Goal: Transaction & Acquisition: Obtain resource

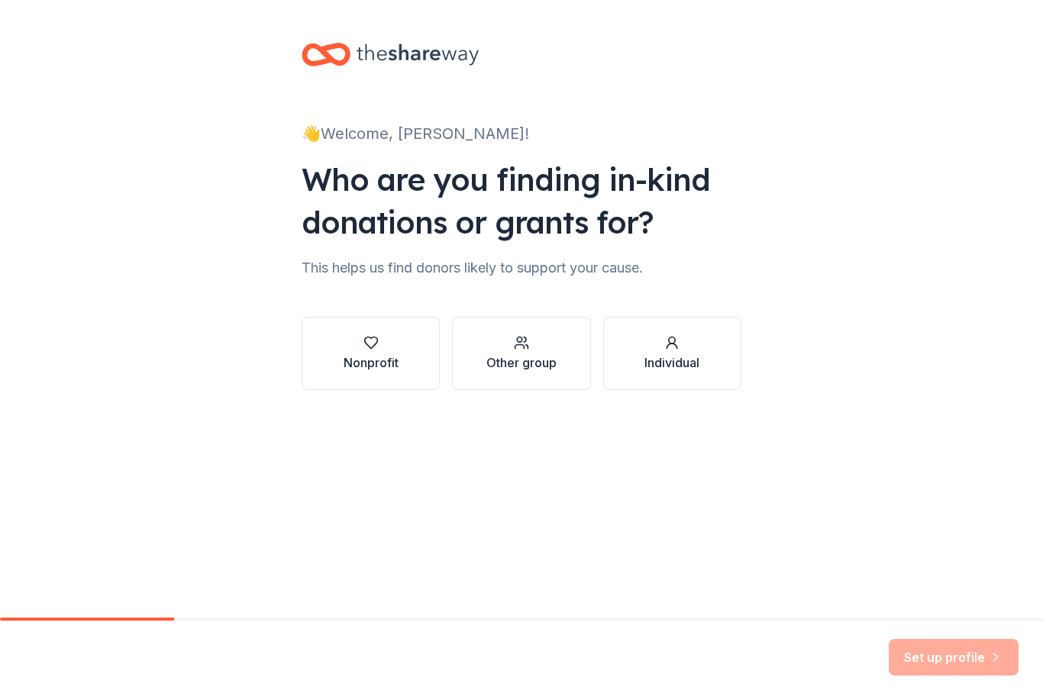
click at [381, 378] on button "Nonprofit" at bounding box center [371, 353] width 138 height 73
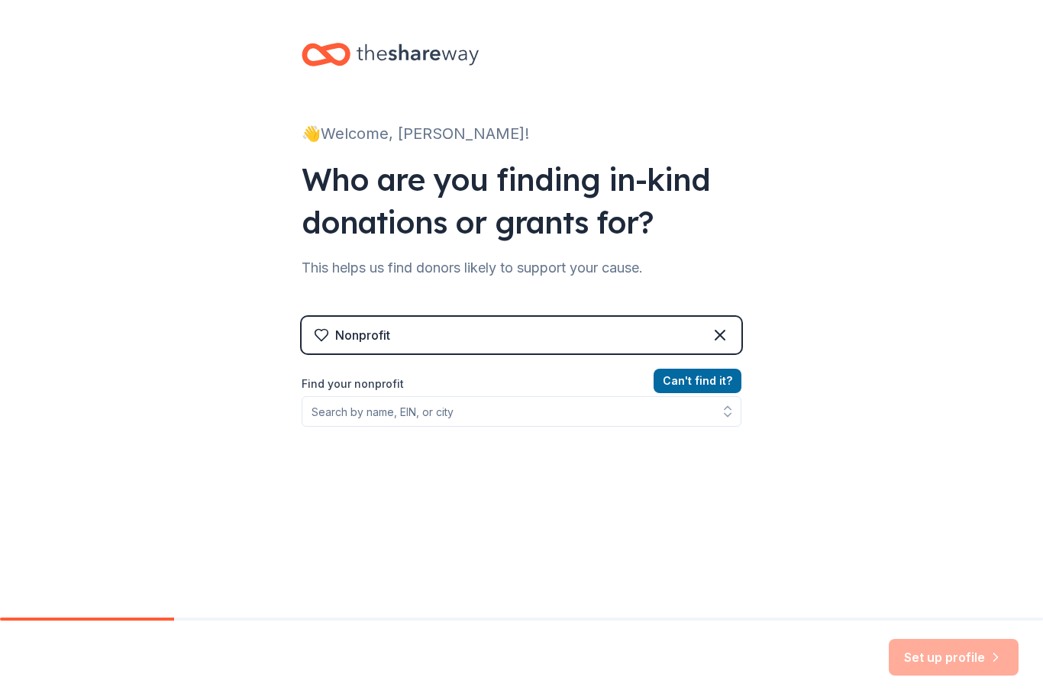
click at [720, 337] on icon at bounding box center [720, 335] width 18 height 18
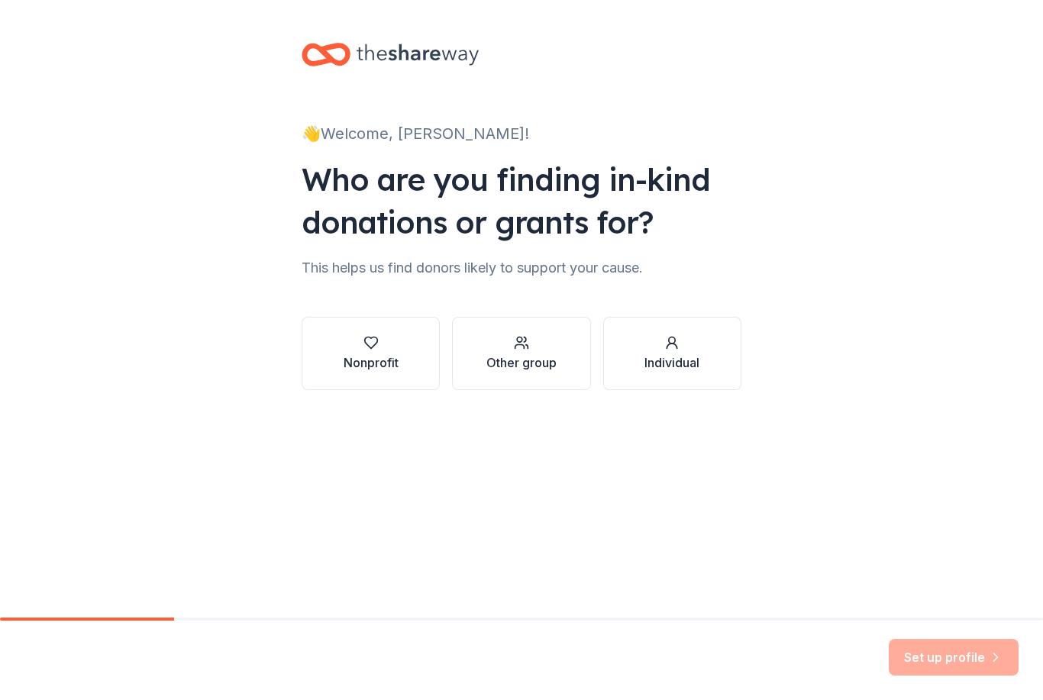
click at [692, 509] on div "👋 Welcome, Tiffany! Who are you finding in-kind donations or grants for? This h…" at bounding box center [521, 309] width 1043 height 618
click at [692, 508] on div "👋 Welcome, Tiffany! Who are you finding in-kind donations or grants for? This h…" at bounding box center [521, 309] width 1043 height 618
click at [694, 497] on div "👋 Welcome, Tiffany! Who are you finding in-kind donations or grants for? This h…" at bounding box center [521, 309] width 1043 height 618
click at [692, 494] on div "👋 Welcome, Tiffany! Who are you finding in-kind donations or grants for? This h…" at bounding box center [521, 309] width 1043 height 618
click at [531, 372] on button "Other group" at bounding box center [521, 353] width 138 height 73
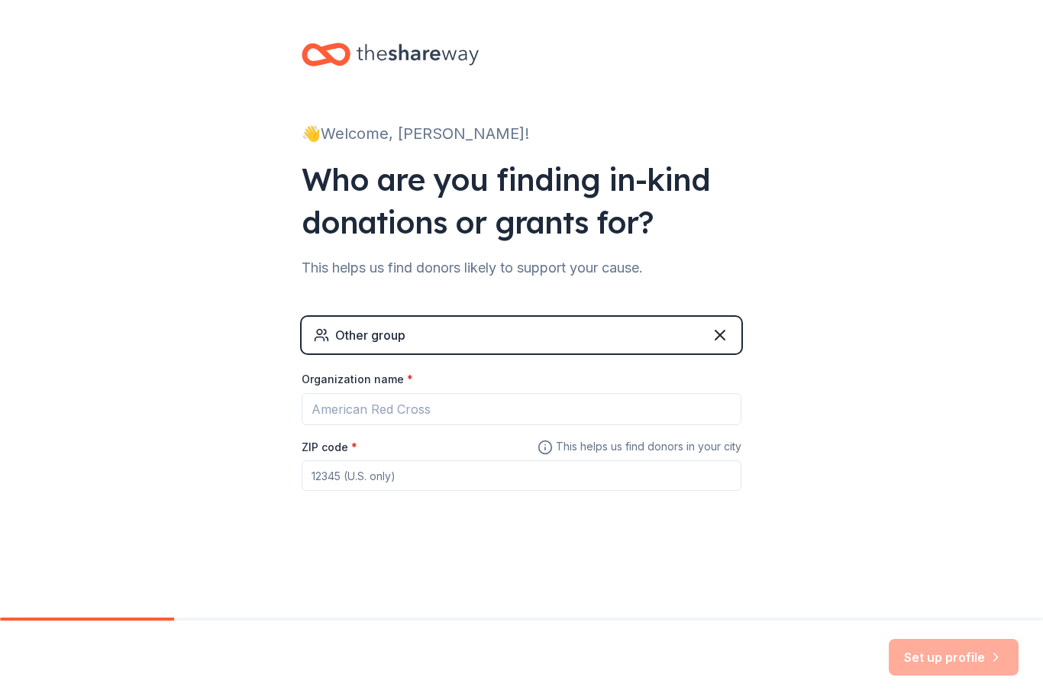
click at [720, 344] on icon at bounding box center [720, 335] width 18 height 18
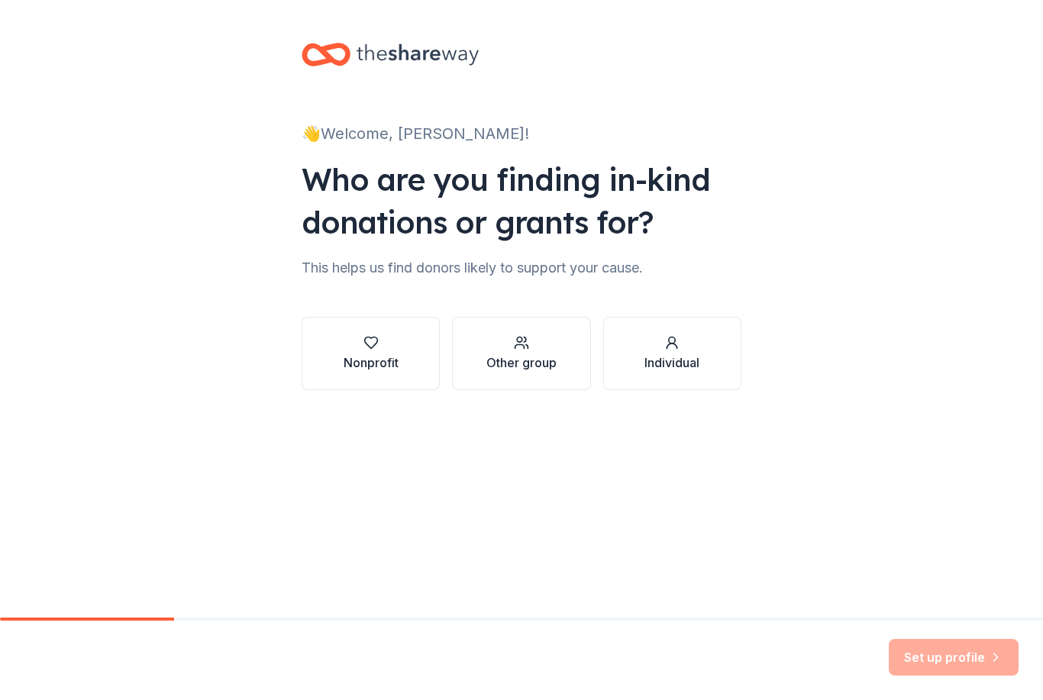
click at [681, 368] on div "Individual" at bounding box center [671, 362] width 55 height 18
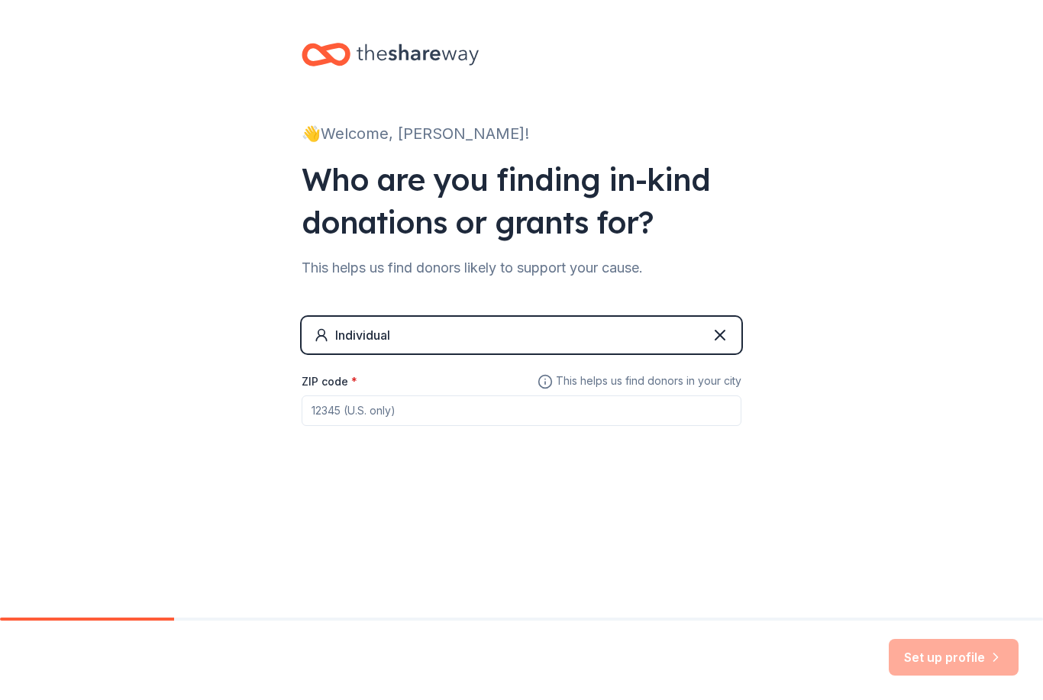
click at [676, 509] on div "👋 Welcome, Tiffany! Who are you finding in-kind donations or grants for? This h…" at bounding box center [521, 265] width 489 height 530
click at [519, 408] on input "ZIP code *" at bounding box center [522, 410] width 440 height 31
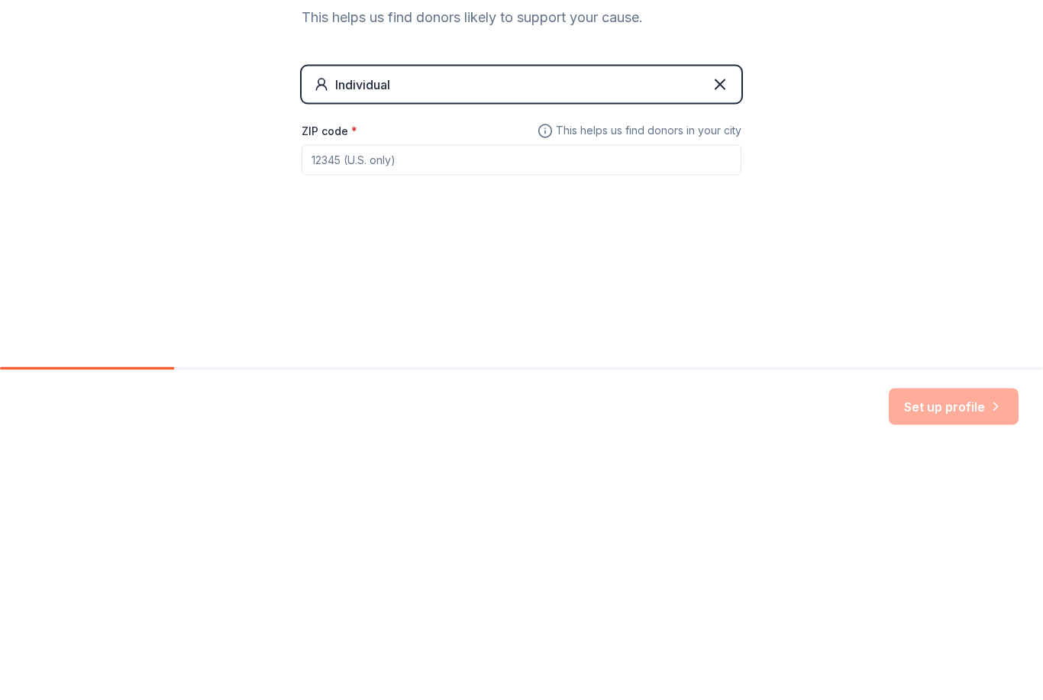
type input "29053"
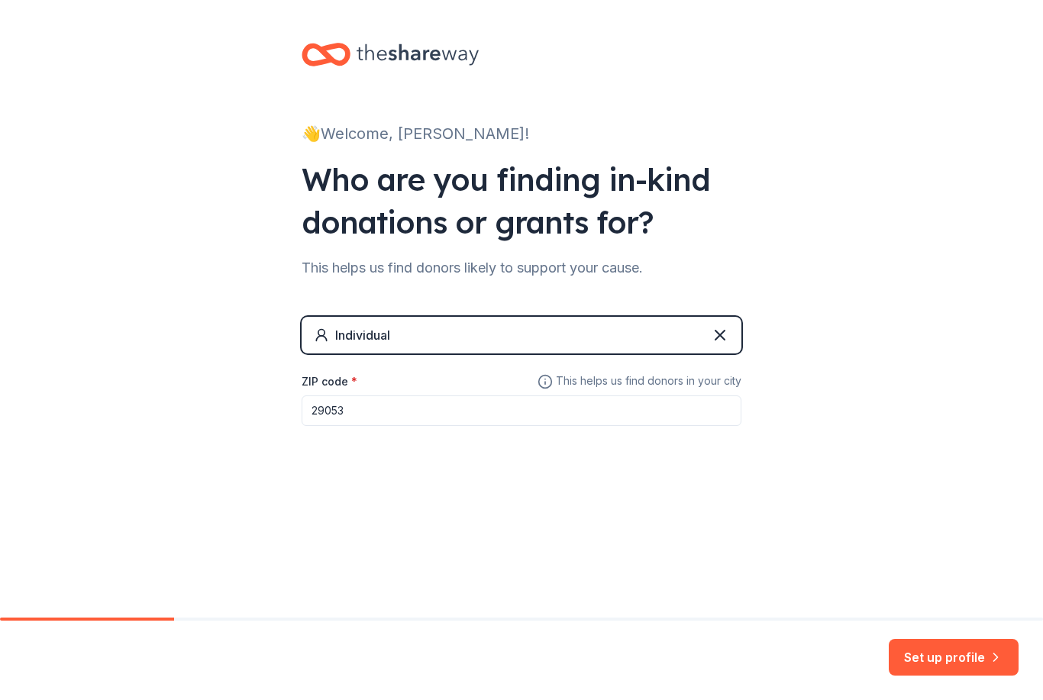
click at [718, 335] on icon at bounding box center [720, 335] width 18 height 18
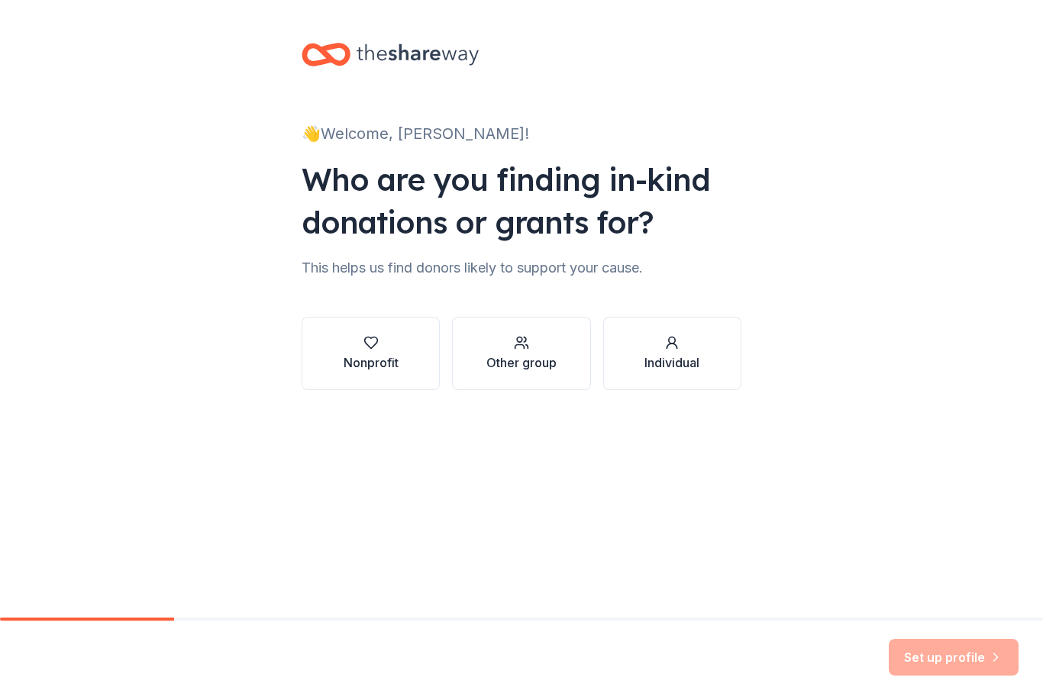
click at [741, 492] on div "👋 Welcome, Tiffany! Who are you finding in-kind donations or grants for? This h…" at bounding box center [521, 309] width 1043 height 618
click at [401, 389] on button "Nonprofit" at bounding box center [371, 353] width 138 height 73
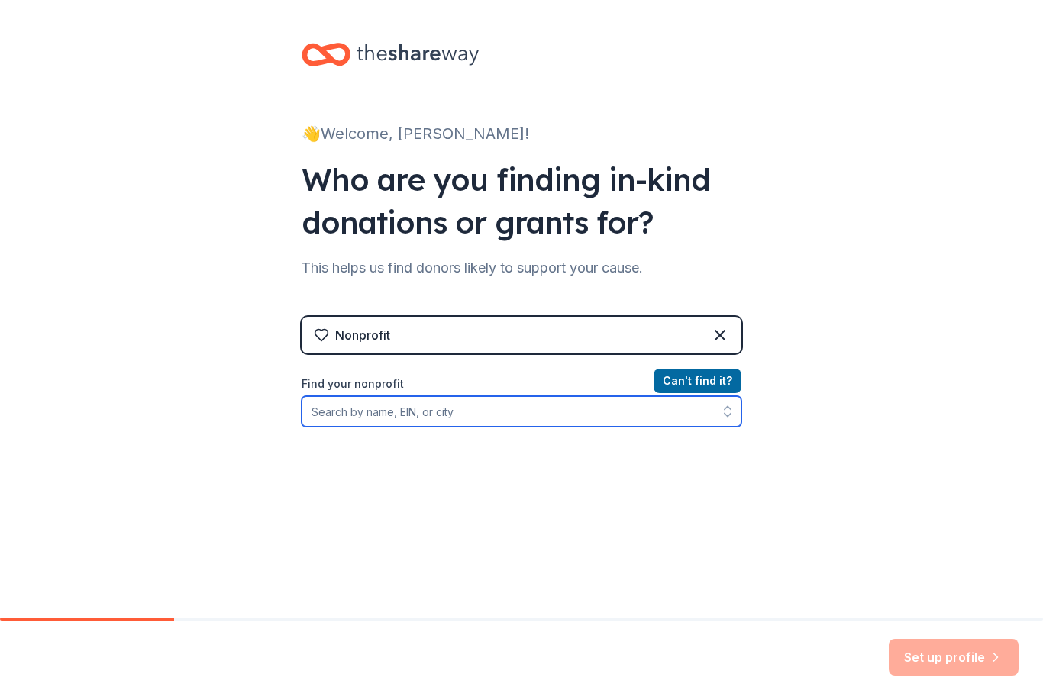
click at [408, 419] on input "Find your nonprofit" at bounding box center [522, 411] width 440 height 31
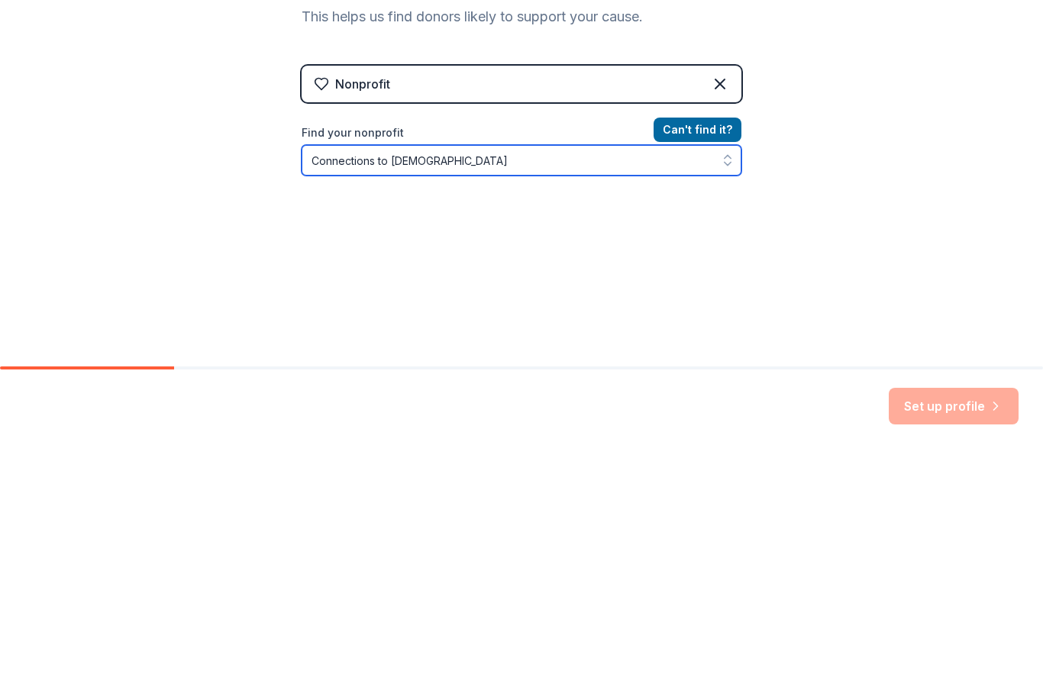
click at [375, 396] on input "Connections to Christ" at bounding box center [522, 411] width 440 height 31
click at [488, 396] on input "Connection to Christ" at bounding box center [522, 411] width 440 height 31
type input "Connection to Christ ministries"
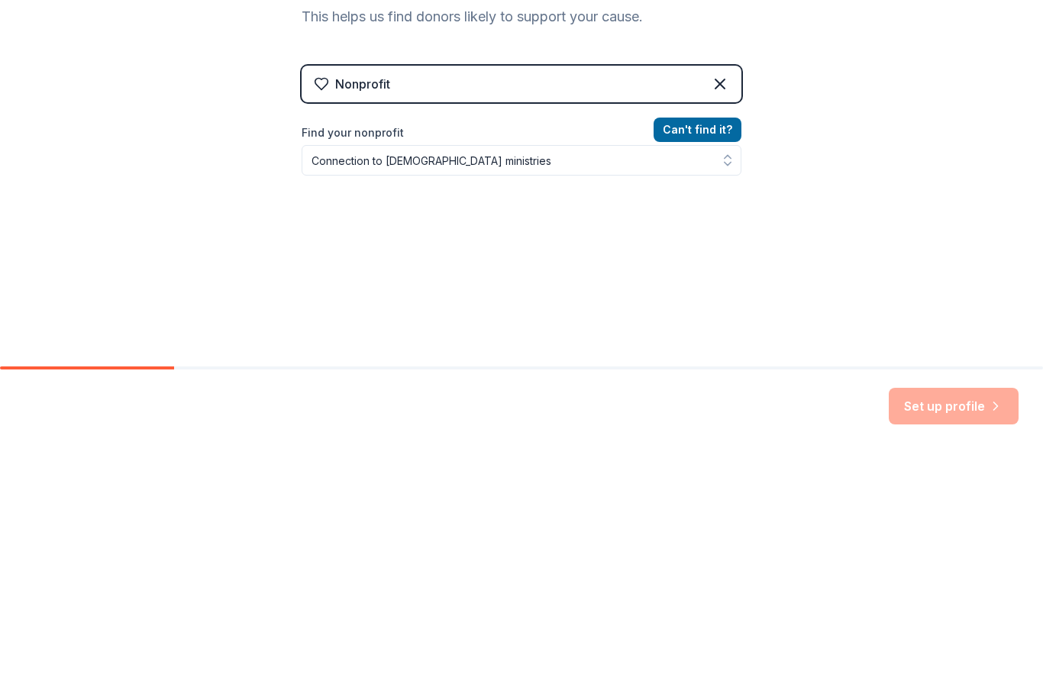
click at [851, 252] on div "👋 Welcome, Tiffany! Who are you finding in-kind donations or grants for? This h…" at bounding box center [521, 326] width 1043 height 653
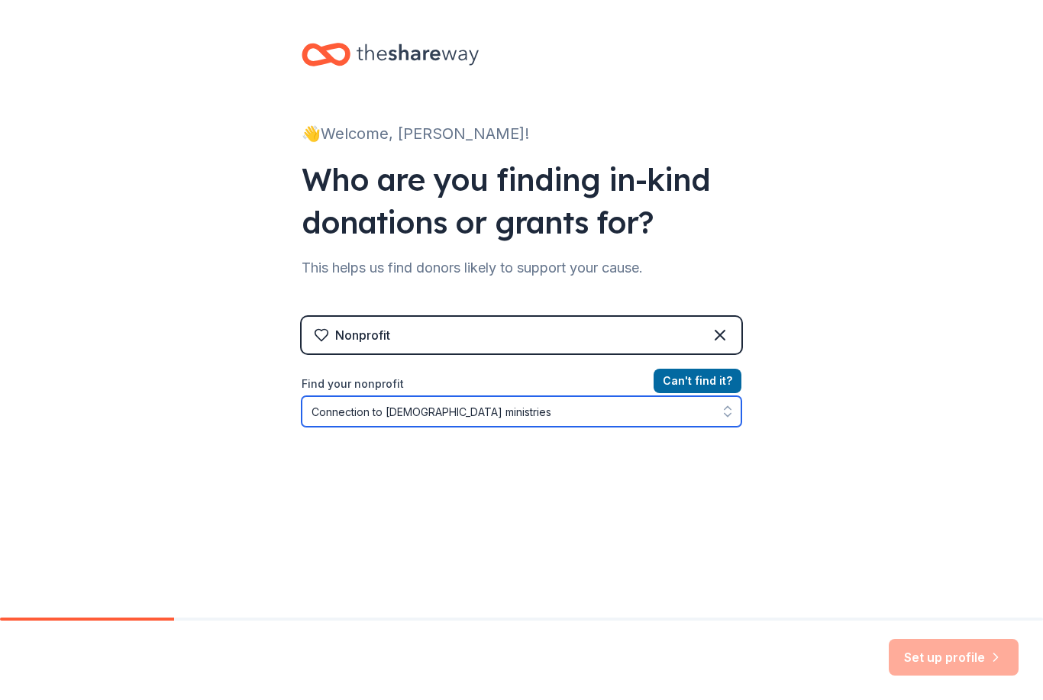
click at [530, 414] on input "Connection to Christ ministries" at bounding box center [522, 411] width 440 height 31
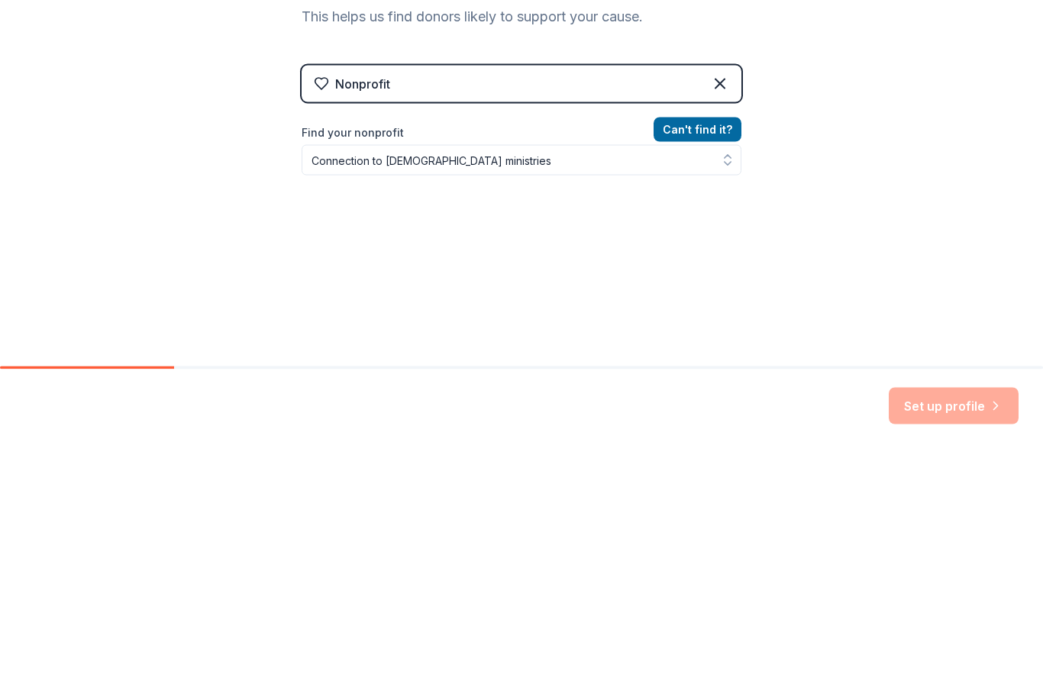
click at [551, 372] on div "Can ' t find it? Find your nonprofit Connection to Christ ministries" at bounding box center [522, 460] width 440 height 177
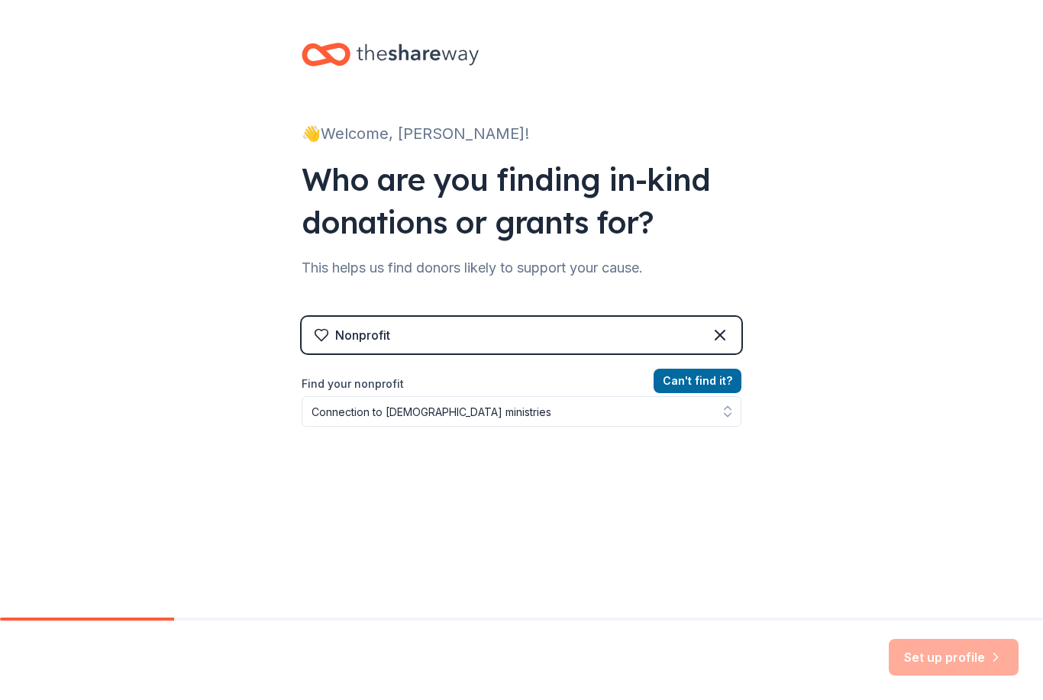
click at [707, 533] on div "Can ' t find it? Find your nonprofit Connection to Christ ministries" at bounding box center [522, 460] width 440 height 177
click at [739, 511] on div "Can ' t find it? Find your nonprofit Connection to Christ ministries" at bounding box center [522, 460] width 440 height 177
click at [975, 665] on div "Set up profile" at bounding box center [954, 657] width 130 height 37
click at [964, 645] on div "Set up profile" at bounding box center [954, 657] width 130 height 37
click at [963, 645] on div "Set up profile" at bounding box center [954, 657] width 130 height 37
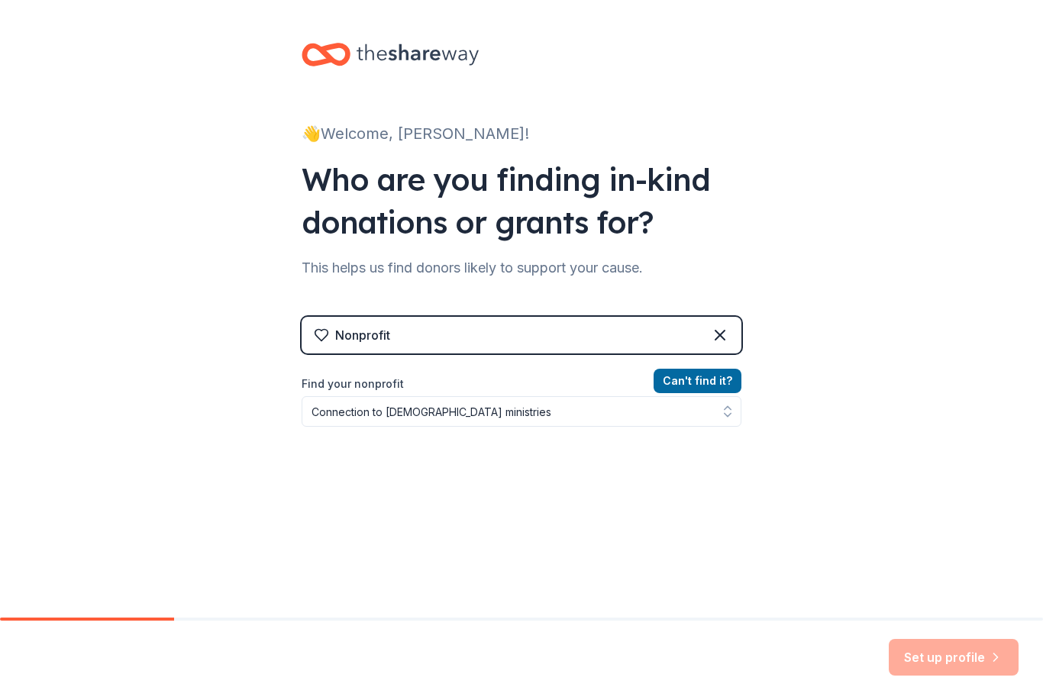
click at [960, 647] on div "Set up profile" at bounding box center [954, 657] width 130 height 37
click at [708, 382] on button "Can ' t find it?" at bounding box center [697, 381] width 88 height 24
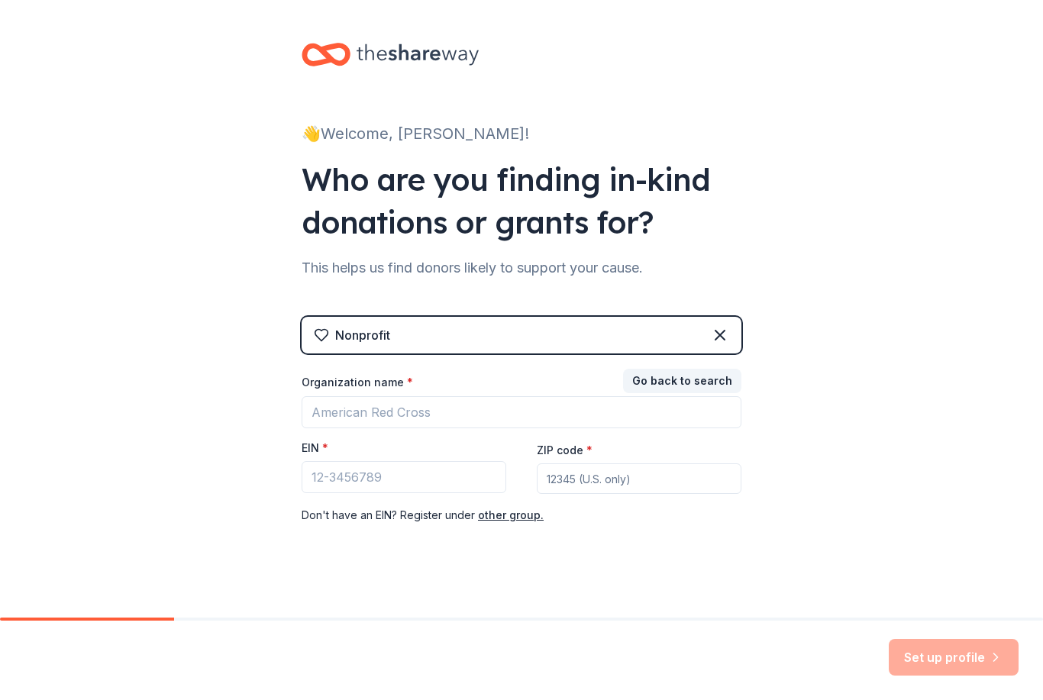
click at [744, 556] on div "👋 Welcome, Tiffany! Who are you finding in-kind donations or grants for? This h…" at bounding box center [521, 314] width 489 height 628
click at [744, 555] on div "👋 Welcome, Tiffany! Who are you finding in-kind donations or grants for? This h…" at bounding box center [521, 314] width 489 height 628
click at [744, 560] on div "👋 Welcome, Tiffany! Who are you finding in-kind donations or grants for? This h…" at bounding box center [521, 314] width 489 height 628
click at [740, 561] on div "👋 Welcome, Tiffany! Who are you finding in-kind donations or grants for? This h…" at bounding box center [521, 314] width 489 height 628
click at [743, 571] on div "👋 Welcome, Tiffany! Who are you finding in-kind donations or grants for? This h…" at bounding box center [521, 314] width 489 height 628
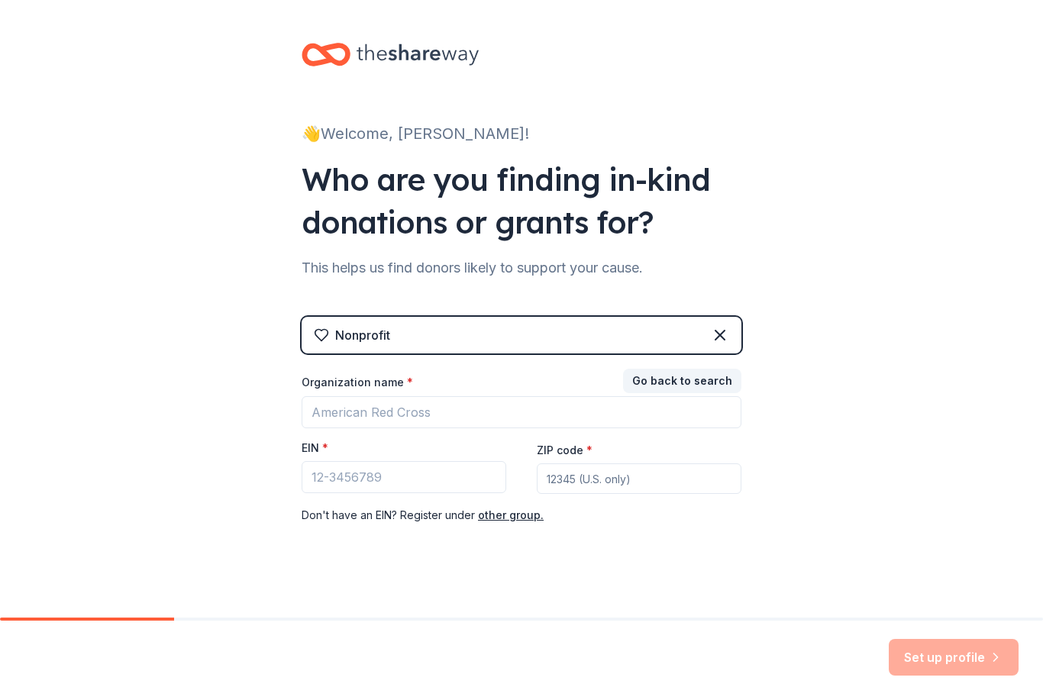
click at [509, 508] on button "other group." at bounding box center [511, 515] width 66 height 18
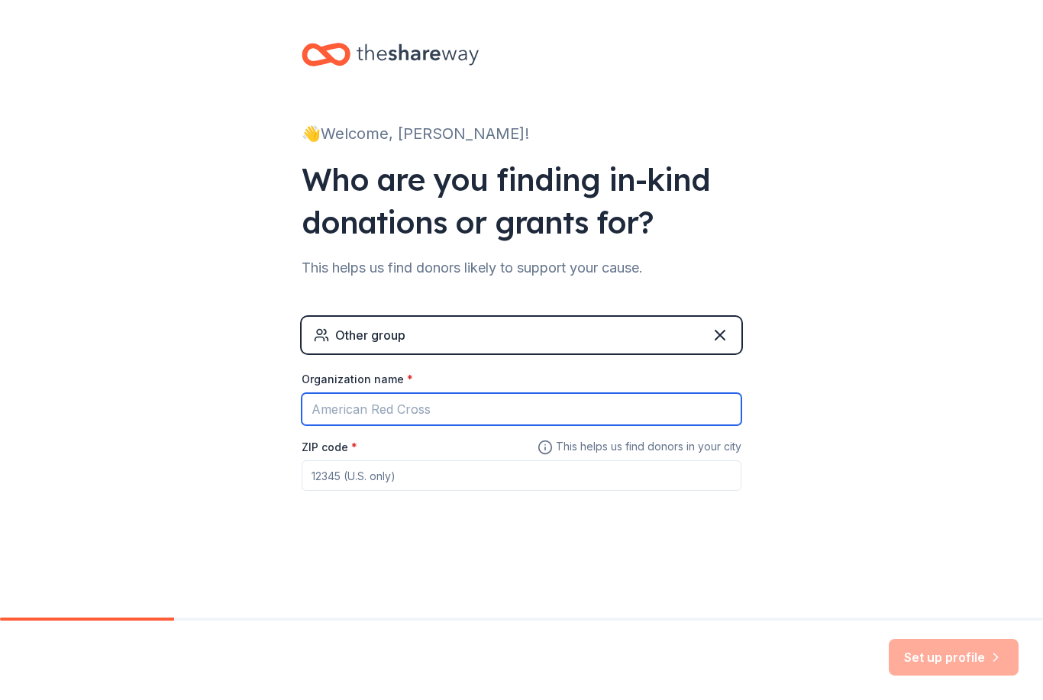
click at [479, 409] on input "Organization name *" at bounding box center [522, 409] width 440 height 32
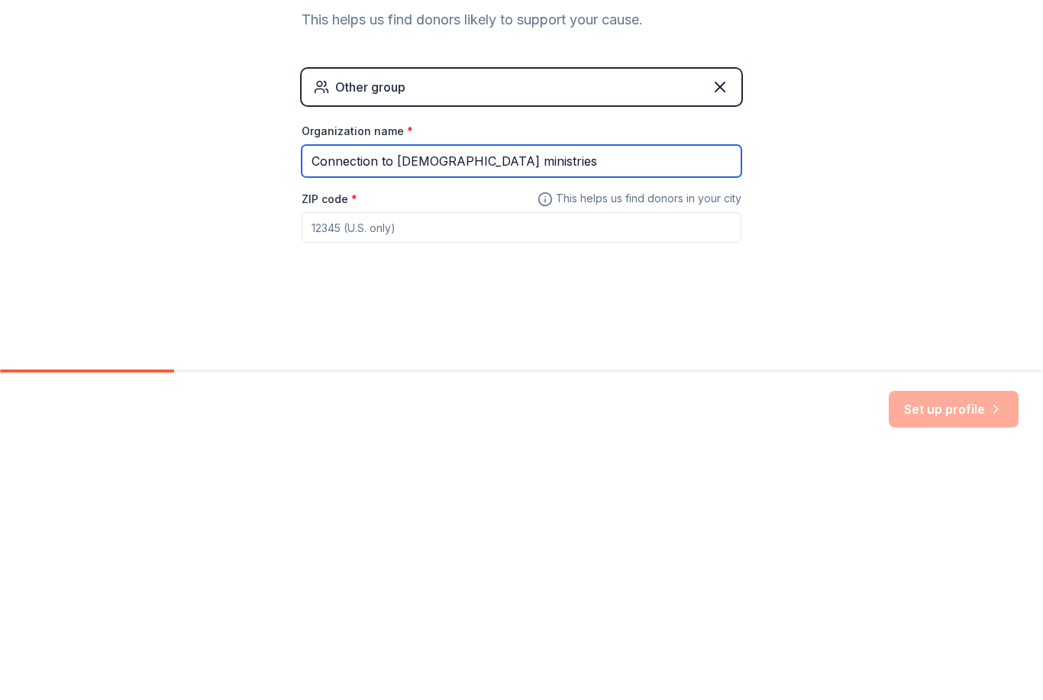
type input "Connection to Christ ministries"
click at [466, 460] on input "ZIP code *" at bounding box center [522, 475] width 440 height 31
click at [386, 460] on input "ZIP code *" at bounding box center [522, 475] width 440 height 31
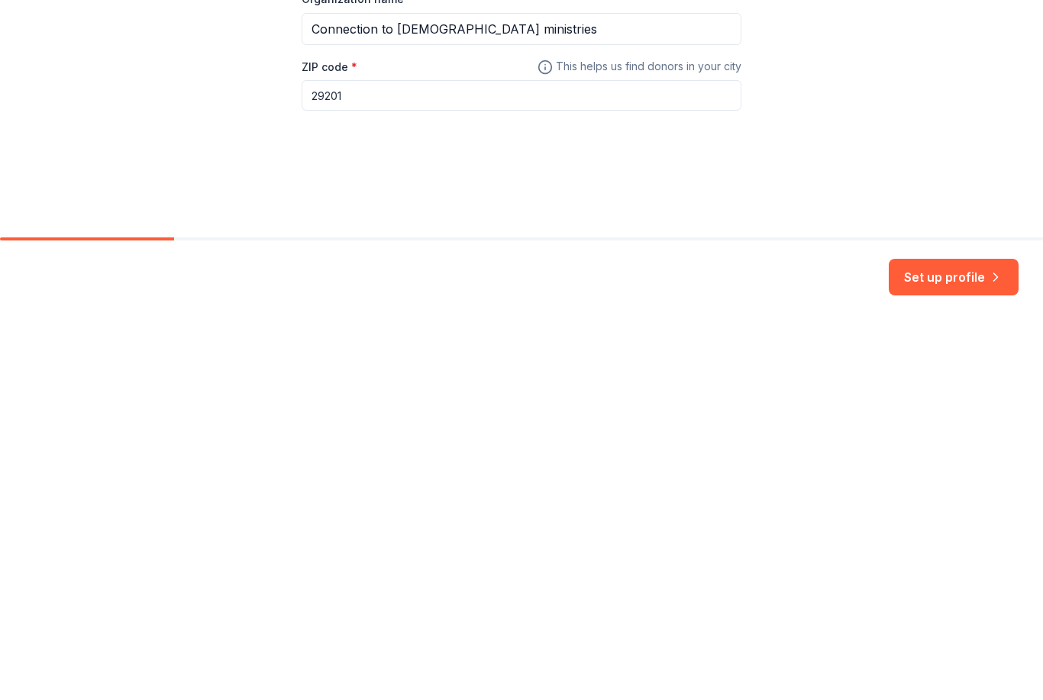
type input "29201"
click at [956, 639] on button "Set up profile" at bounding box center [954, 657] width 130 height 37
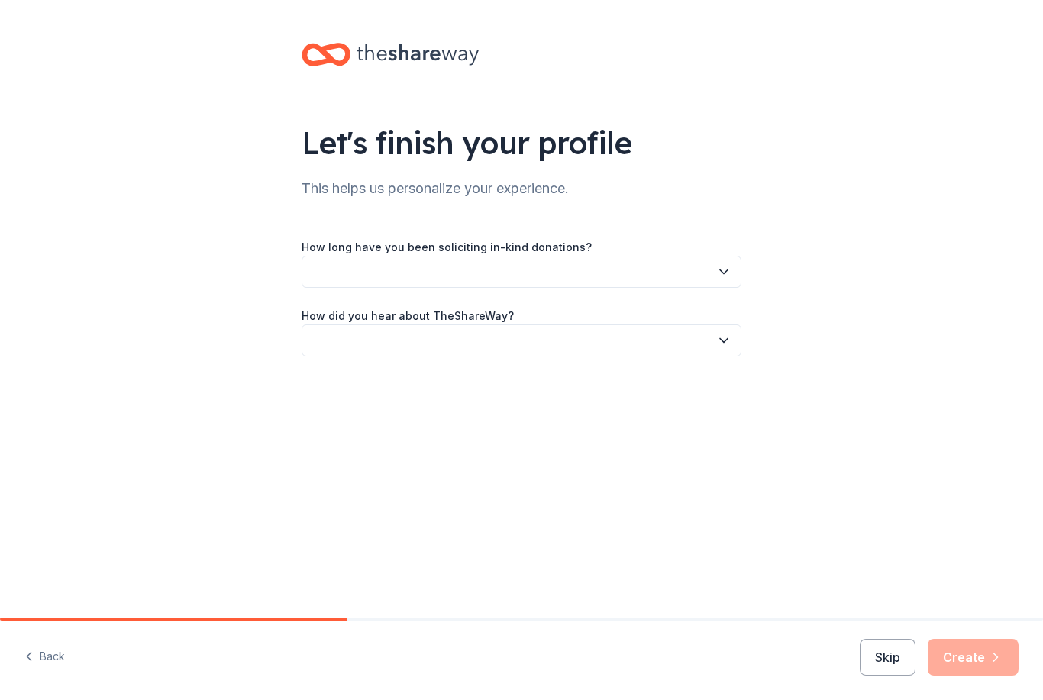
click at [704, 276] on button "button" at bounding box center [522, 272] width 440 height 32
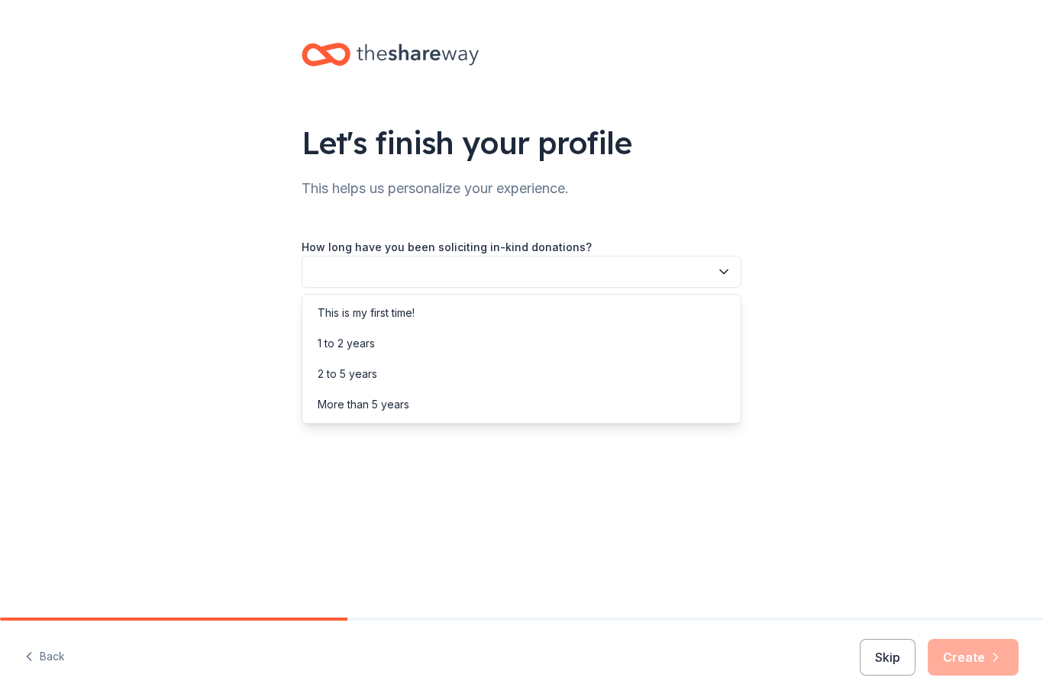
click at [409, 314] on div "This is my first time!" at bounding box center [366, 313] width 97 height 18
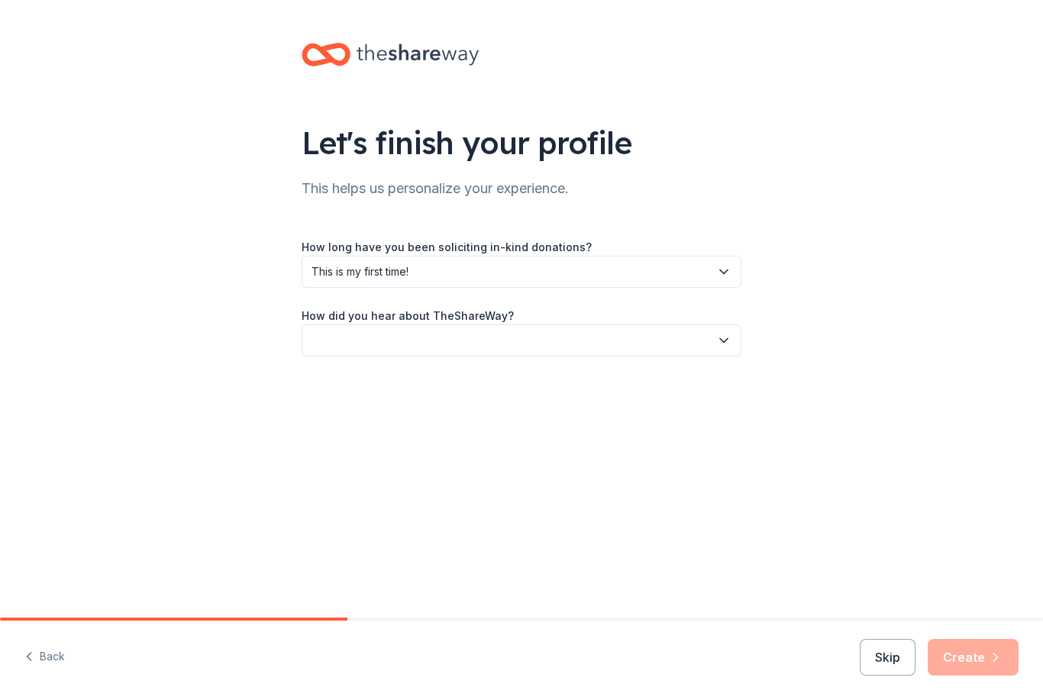
click at [523, 340] on button "button" at bounding box center [522, 340] width 440 height 32
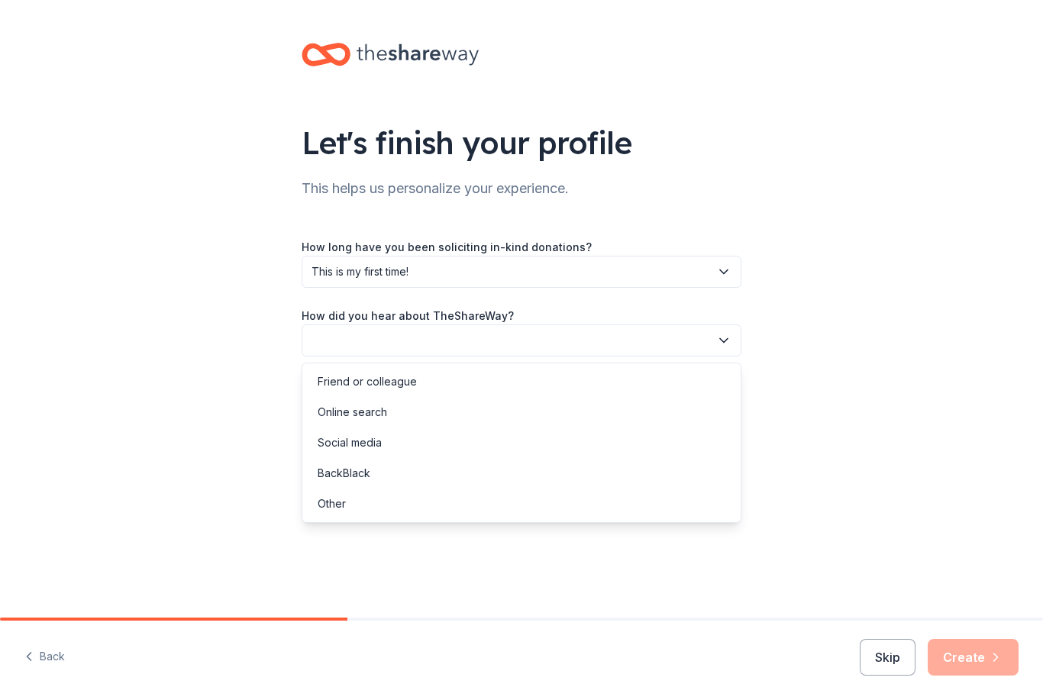
click at [395, 444] on div "Social media" at bounding box center [521, 442] width 432 height 31
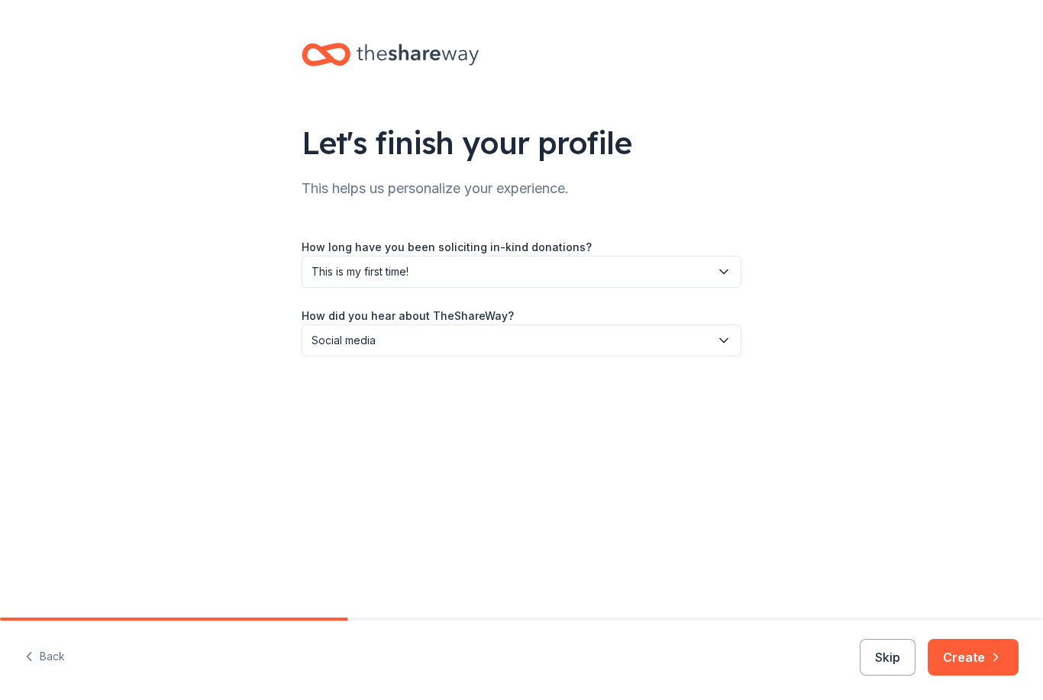
click at [984, 663] on button "Create" at bounding box center [972, 657] width 91 height 37
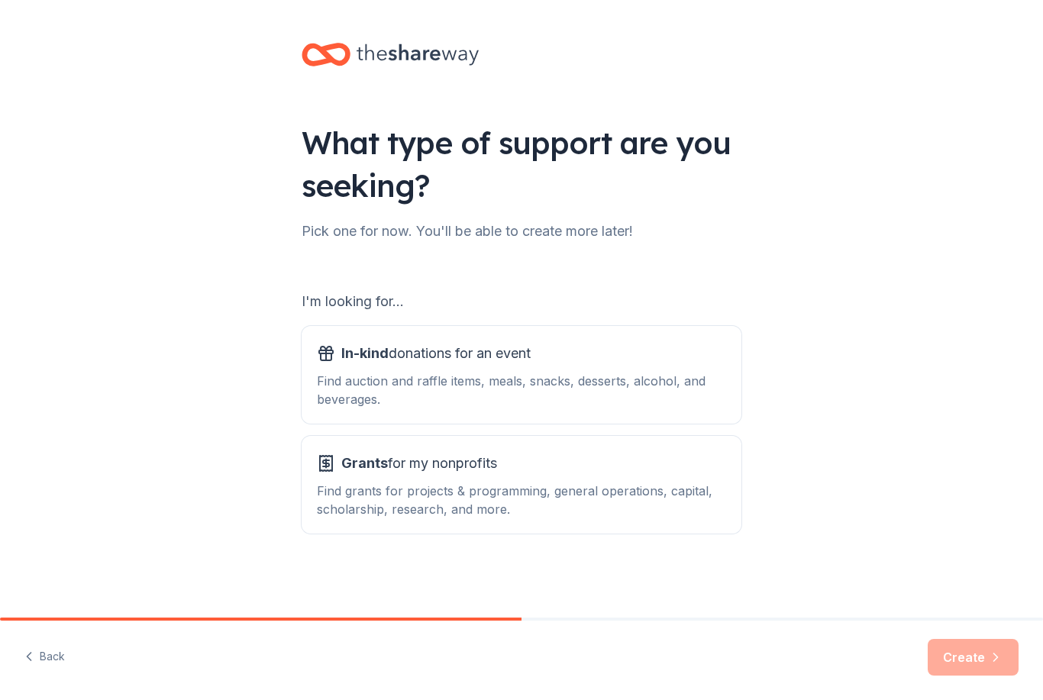
click at [578, 393] on div "Find auction and raffle items, meals, snacks, desserts, alcohol, and beverages." at bounding box center [521, 390] width 409 height 37
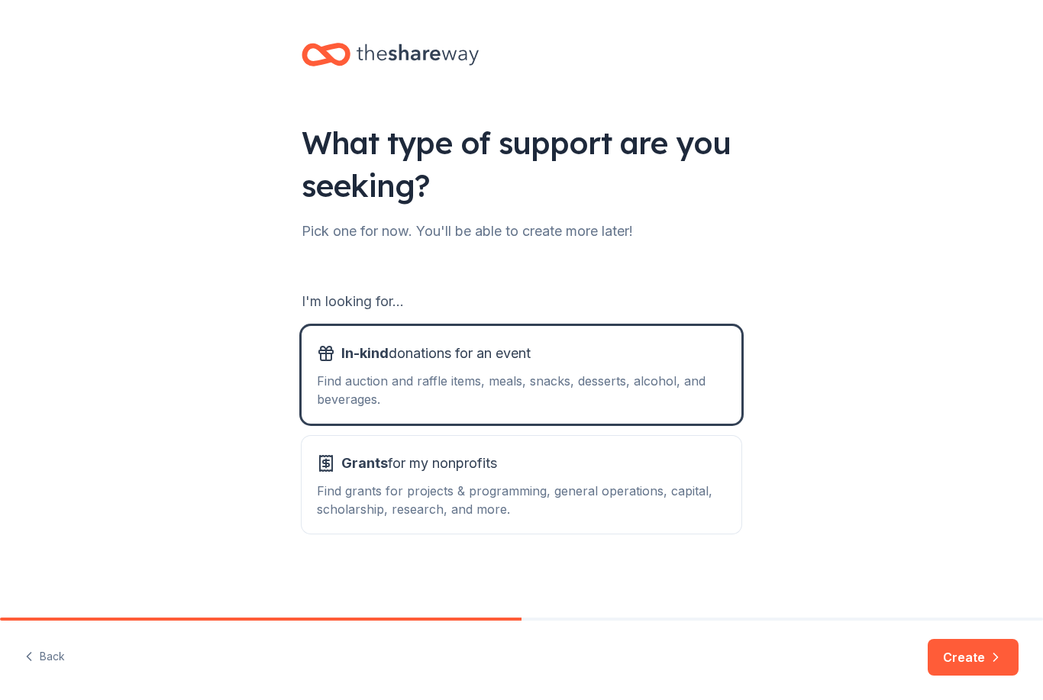
click at [560, 487] on div "Find grants for projects & programming, general operations, capital, scholarshi…" at bounding box center [521, 500] width 409 height 37
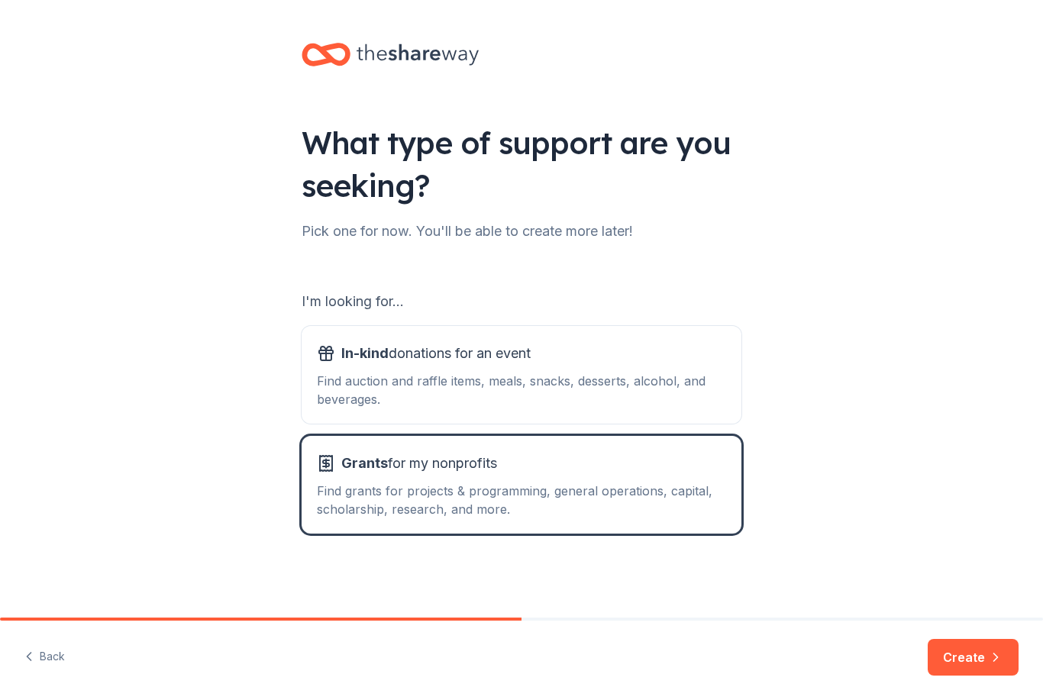
click at [624, 390] on div "Find auction and raffle items, meals, snacks, desserts, alcohol, and beverages." at bounding box center [521, 390] width 409 height 37
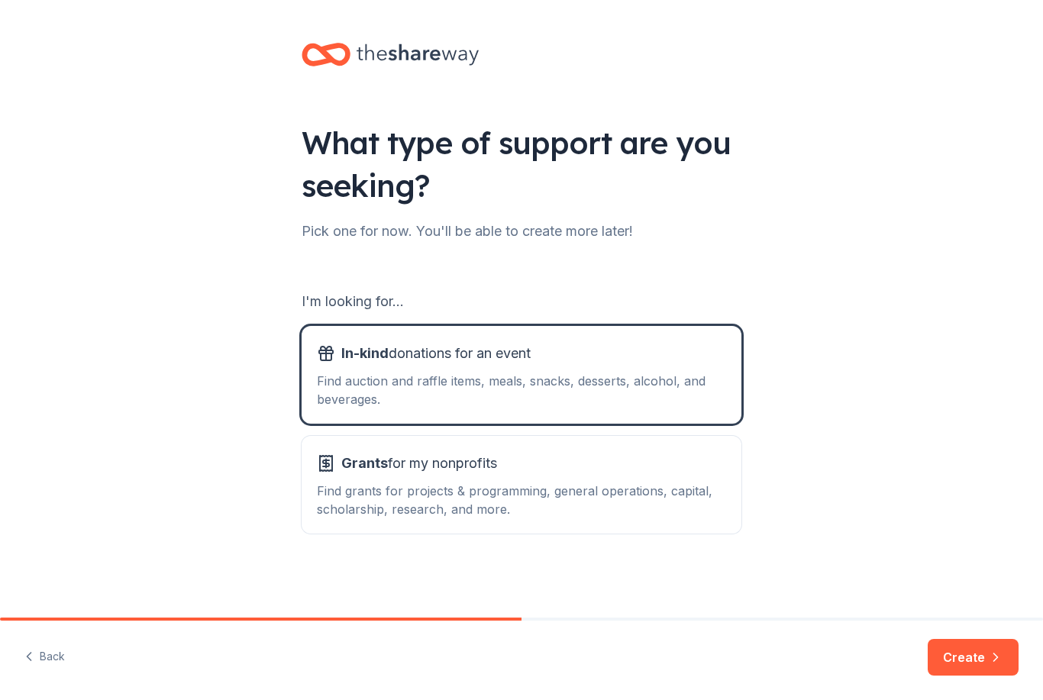
click at [634, 507] on div "Find grants for projects & programming, general operations, capital, scholarshi…" at bounding box center [521, 500] width 409 height 37
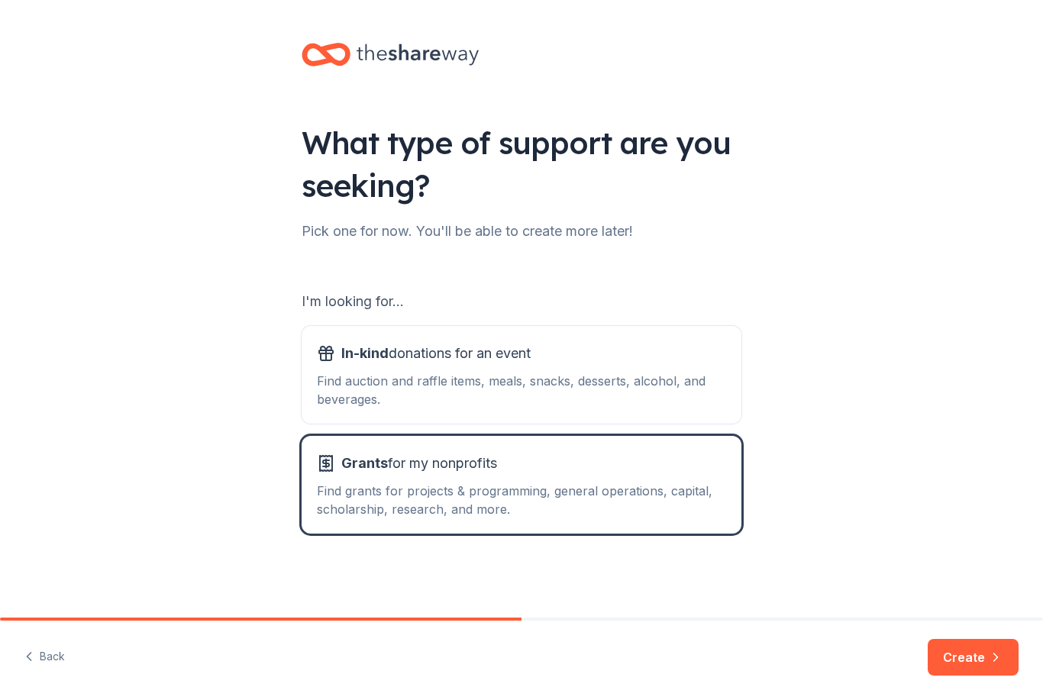
click at [628, 387] on div "Find auction and raffle items, meals, snacks, desserts, alcohol, and beverages." at bounding box center [521, 390] width 409 height 37
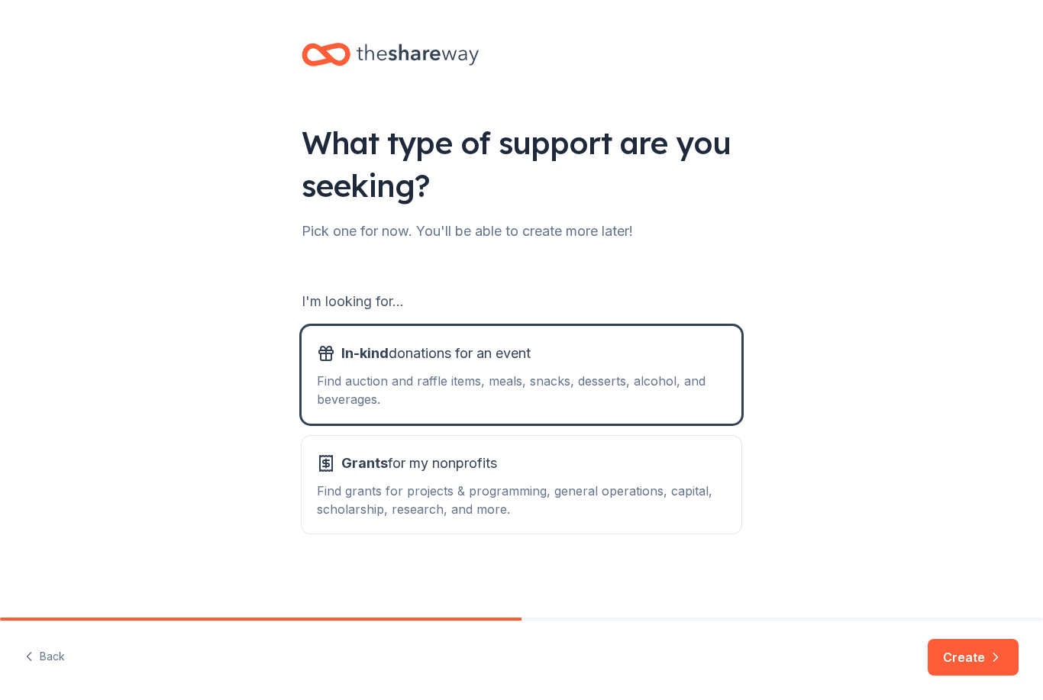
click at [963, 657] on button "Create" at bounding box center [972, 657] width 91 height 37
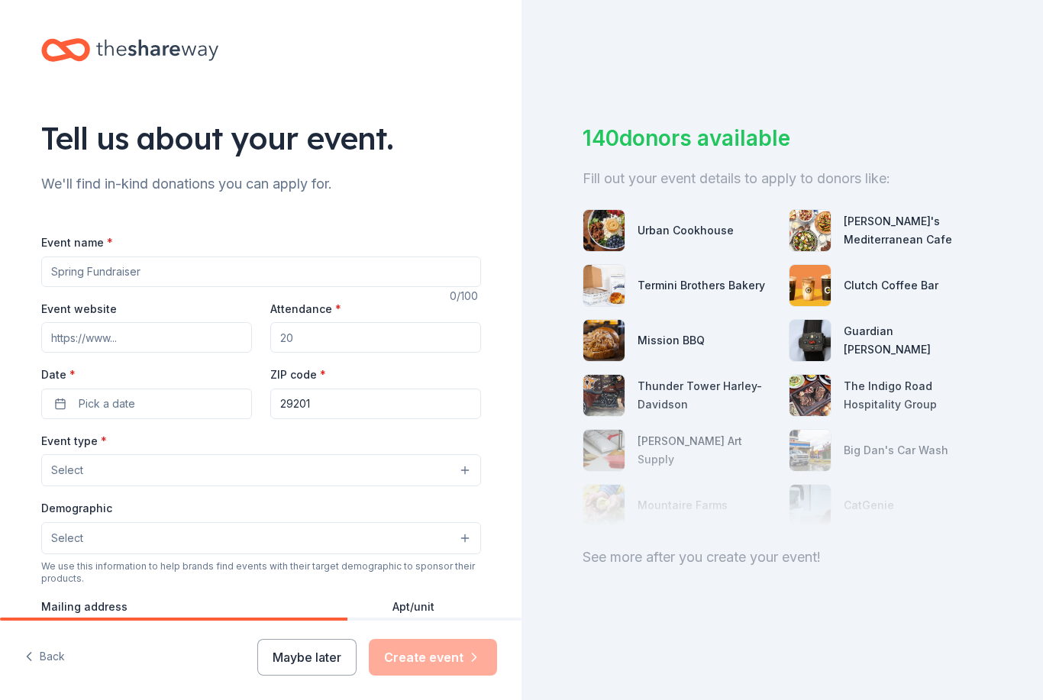
scroll to position [4, 0]
click at [122, 82] on div "Tell us about your event. We'll find in-kind donations you can apply for. Event…" at bounding box center [261, 504] width 489 height 1016
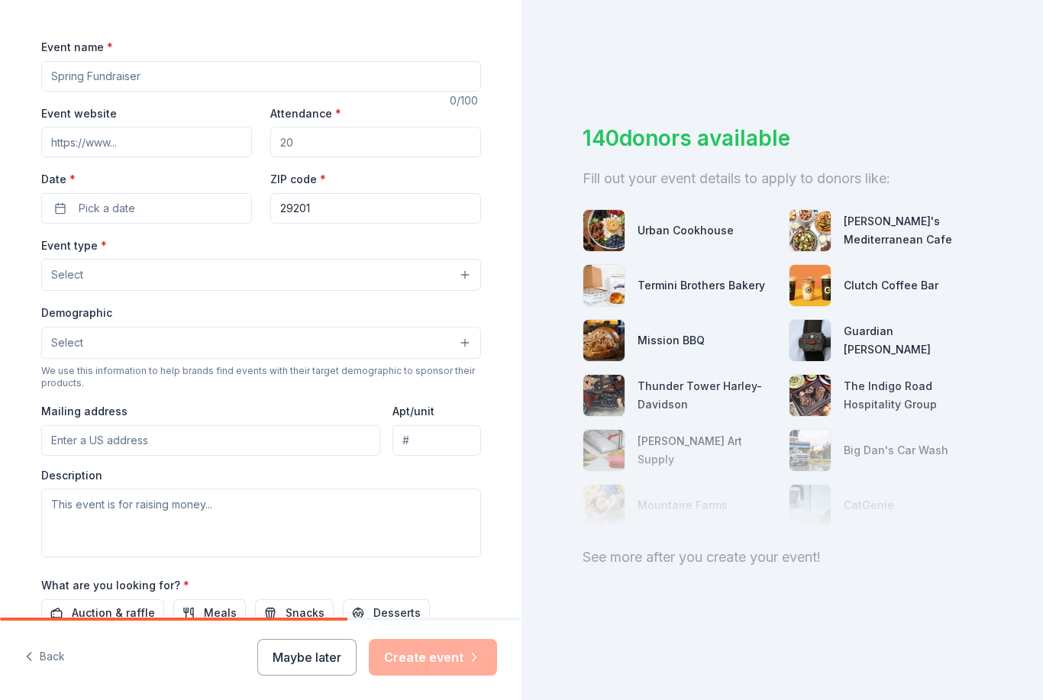
scroll to position [203, 0]
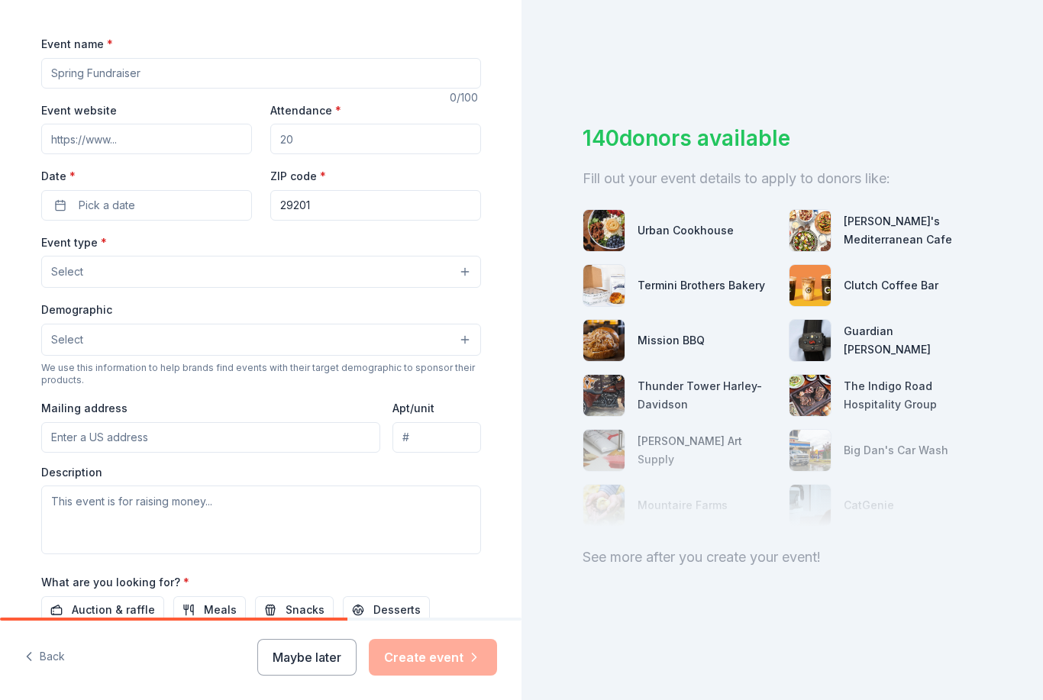
click at [468, 342] on button "Select" at bounding box center [261, 340] width 440 height 32
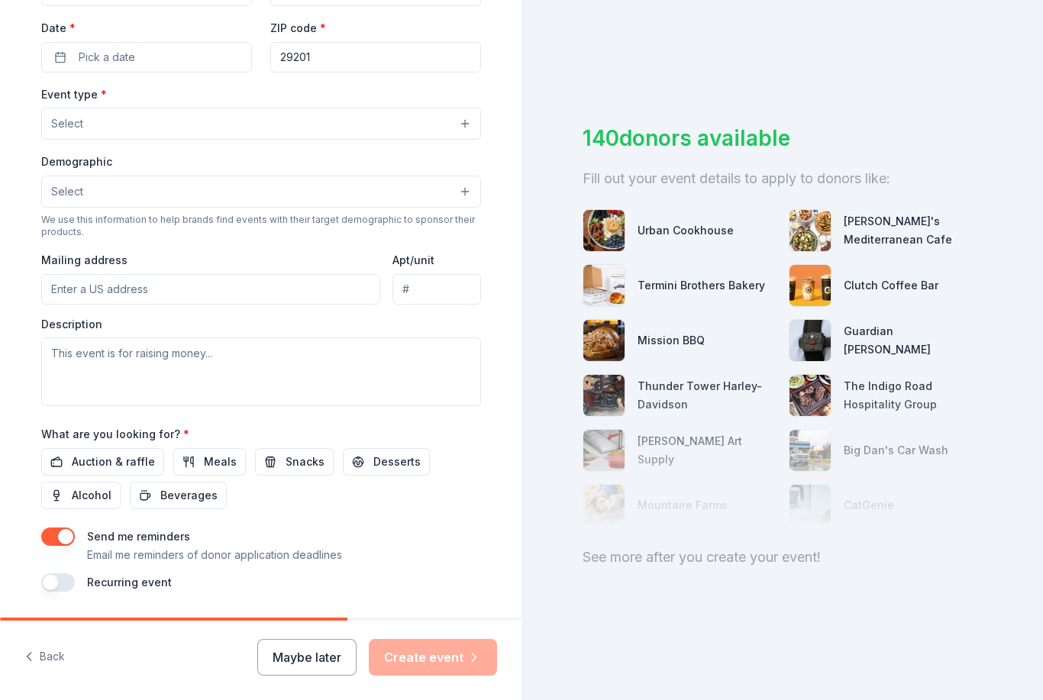
scroll to position [49, 0]
click at [303, 661] on button "Maybe later" at bounding box center [306, 657] width 99 height 37
click at [315, 648] on button "Maybe later" at bounding box center [306, 657] width 99 height 37
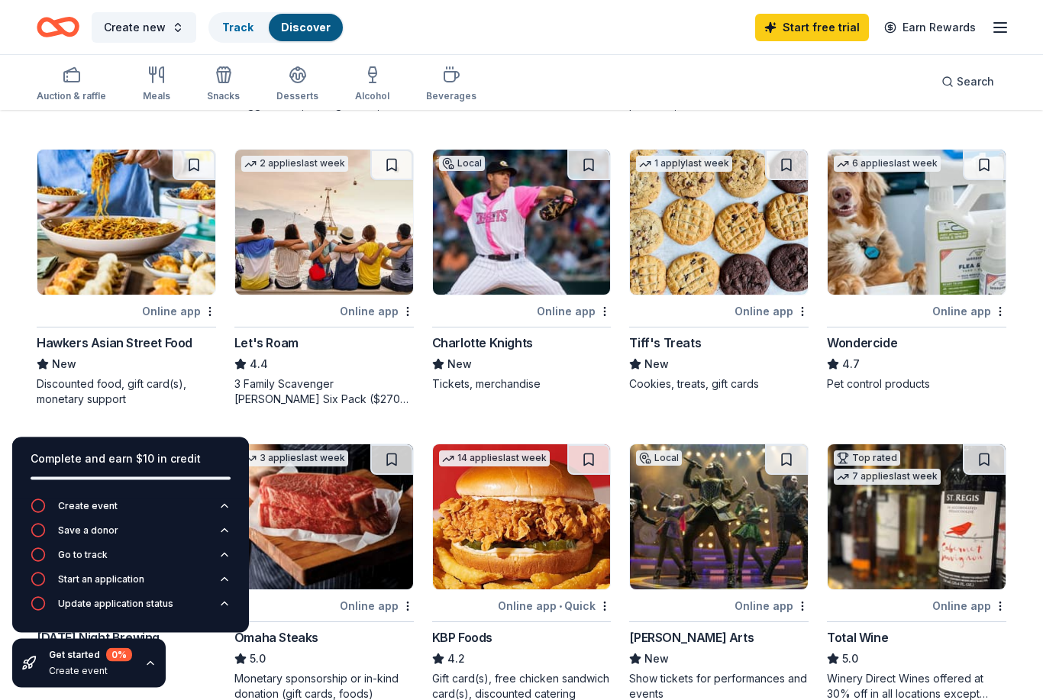
scroll to position [675, 0]
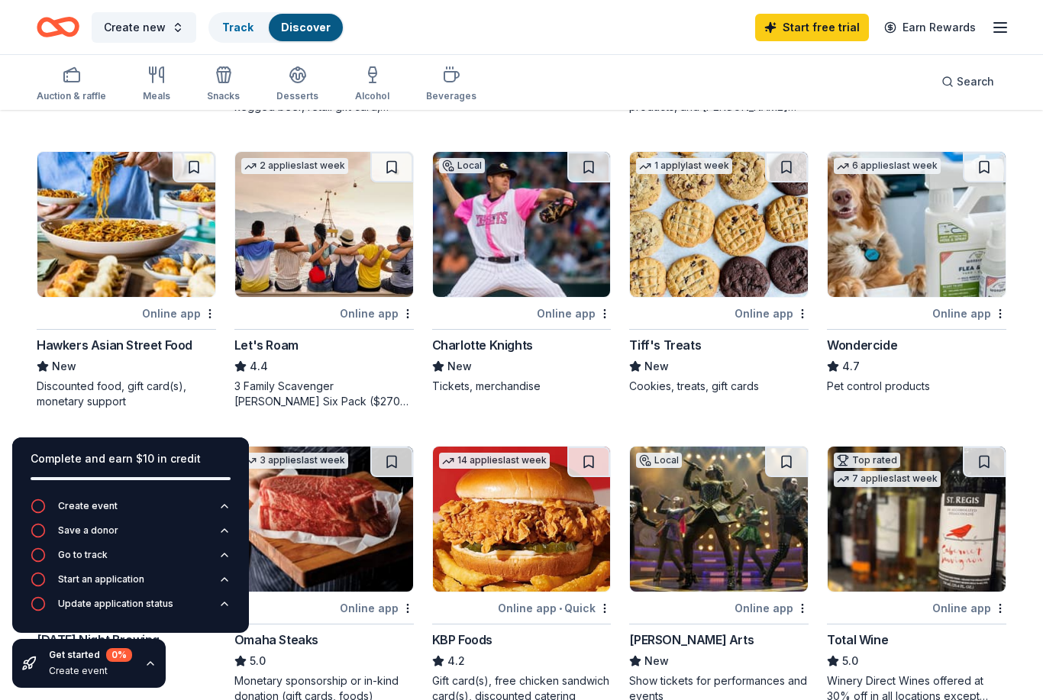
click at [321, 257] on img at bounding box center [324, 224] width 178 height 145
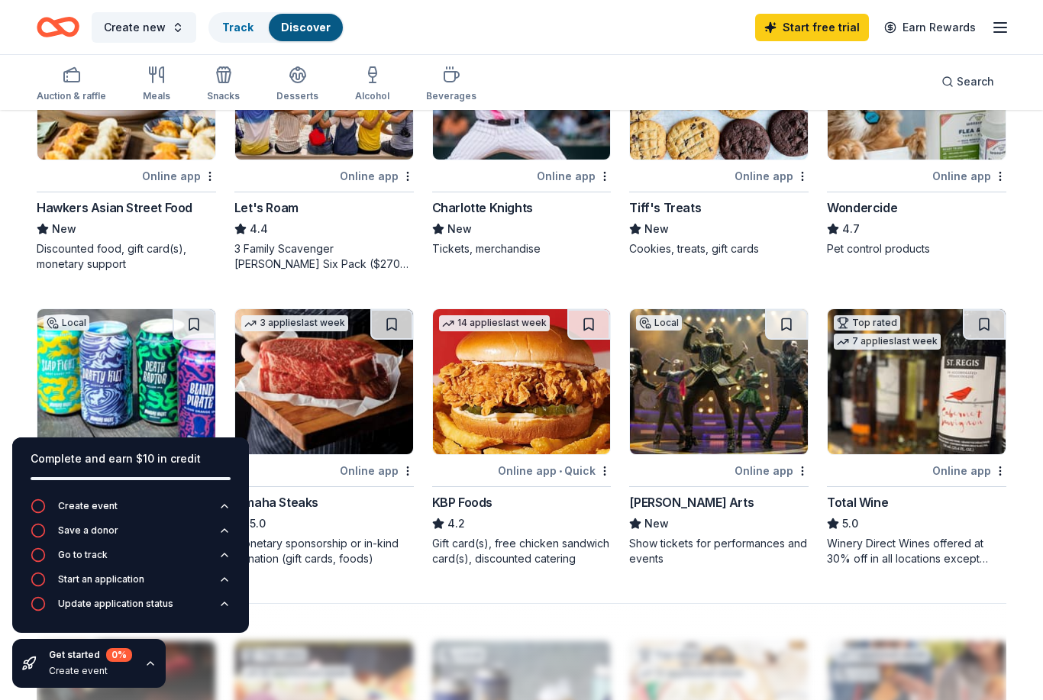
scroll to position [813, 0]
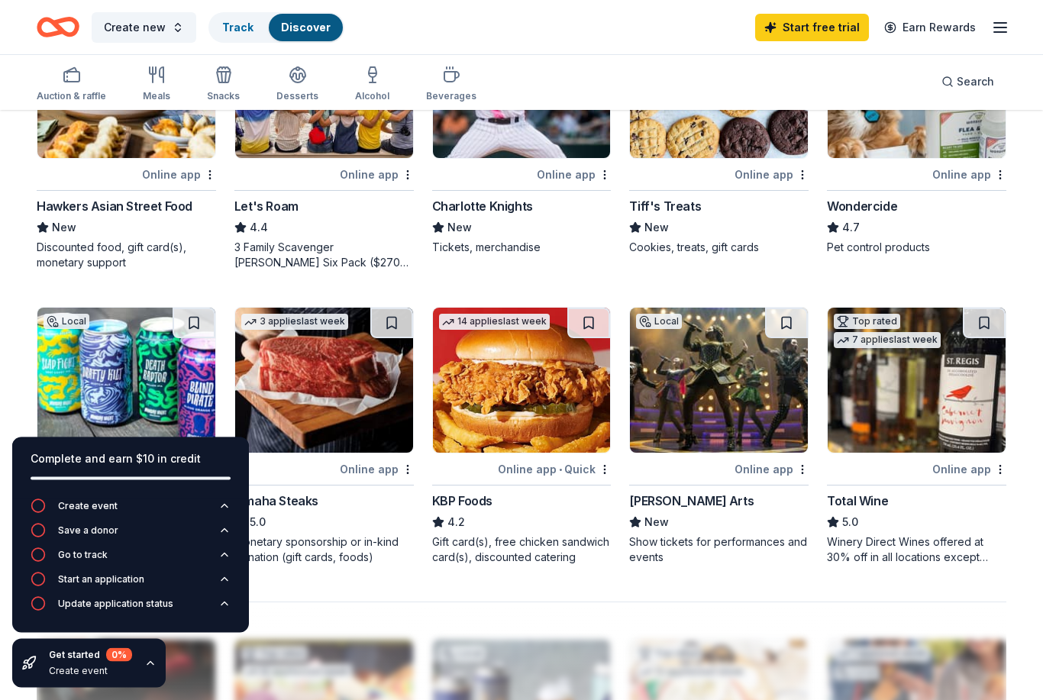
click at [534, 433] on img at bounding box center [522, 380] width 178 height 145
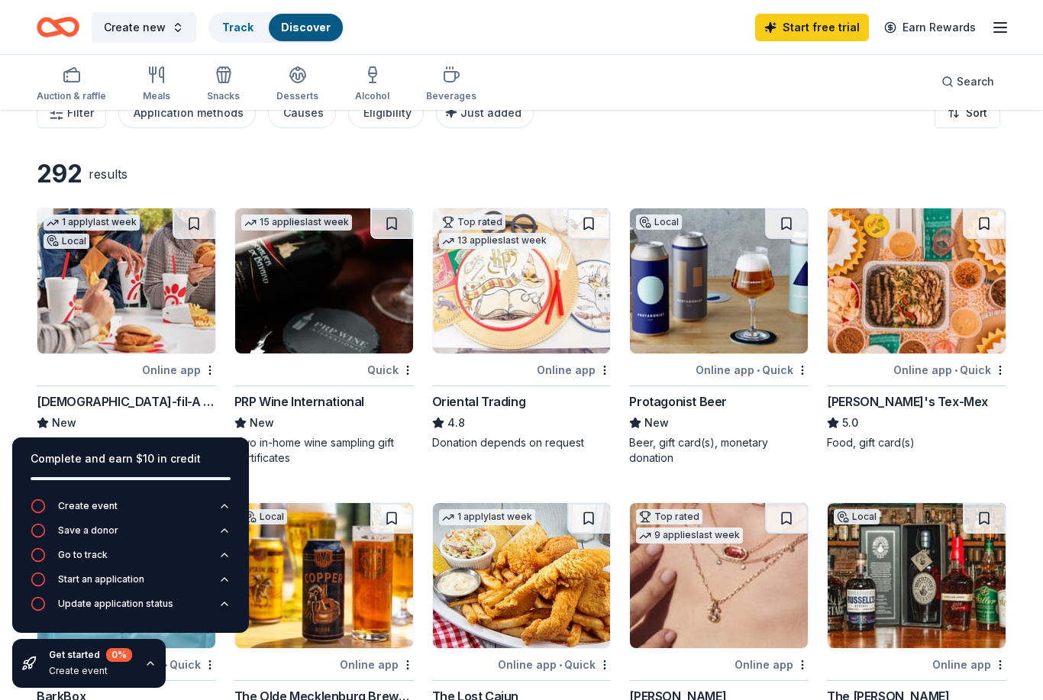
scroll to position [0, 0]
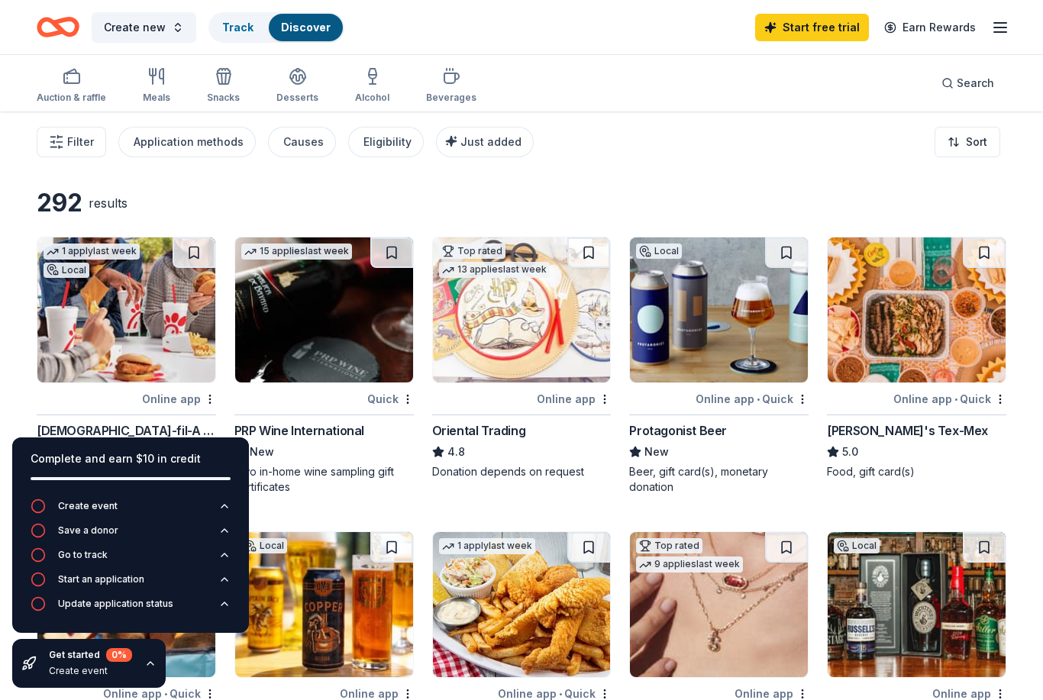
click at [143, 95] on div "Meals" at bounding box center [156, 98] width 27 height 12
